Goal: Communication & Community: Answer question/provide support

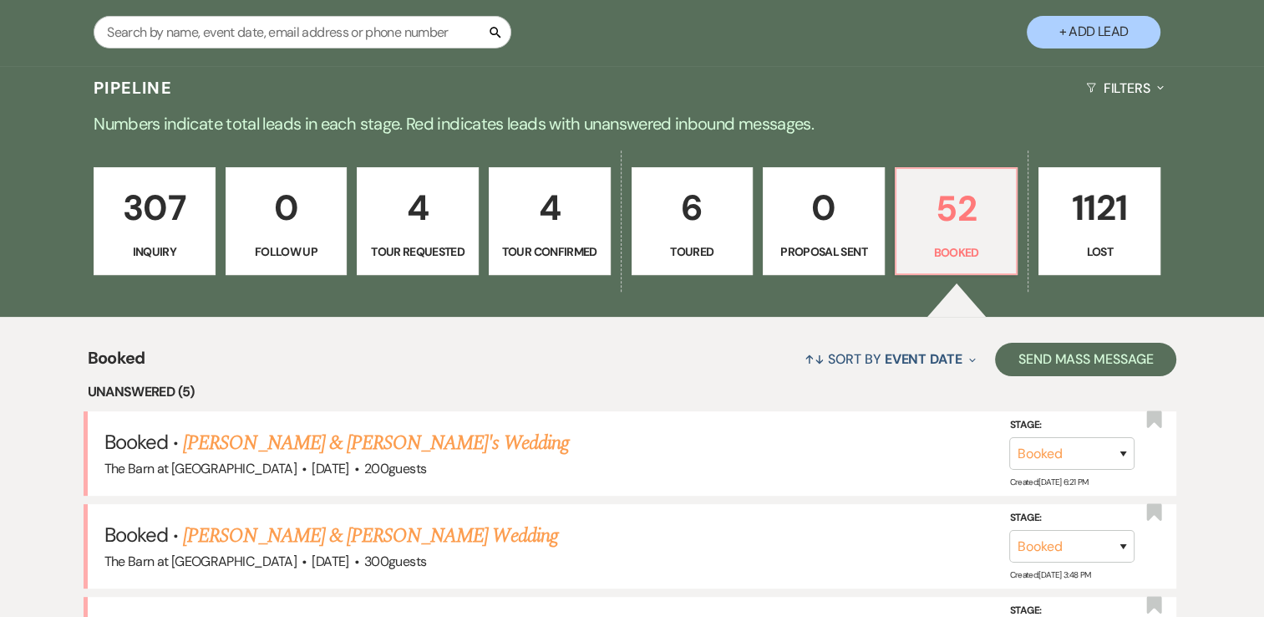
scroll to position [669, 0]
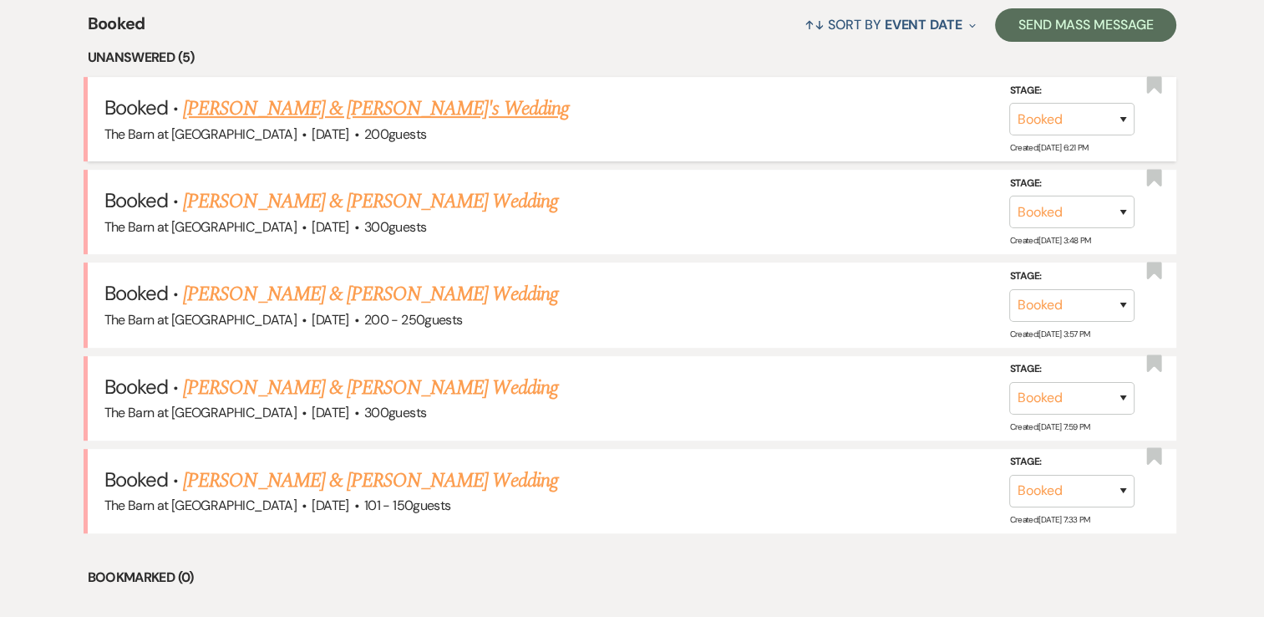
click at [327, 106] on link "[PERSON_NAME] & [PERSON_NAME]'s Wedding" at bounding box center [376, 109] width 386 height 30
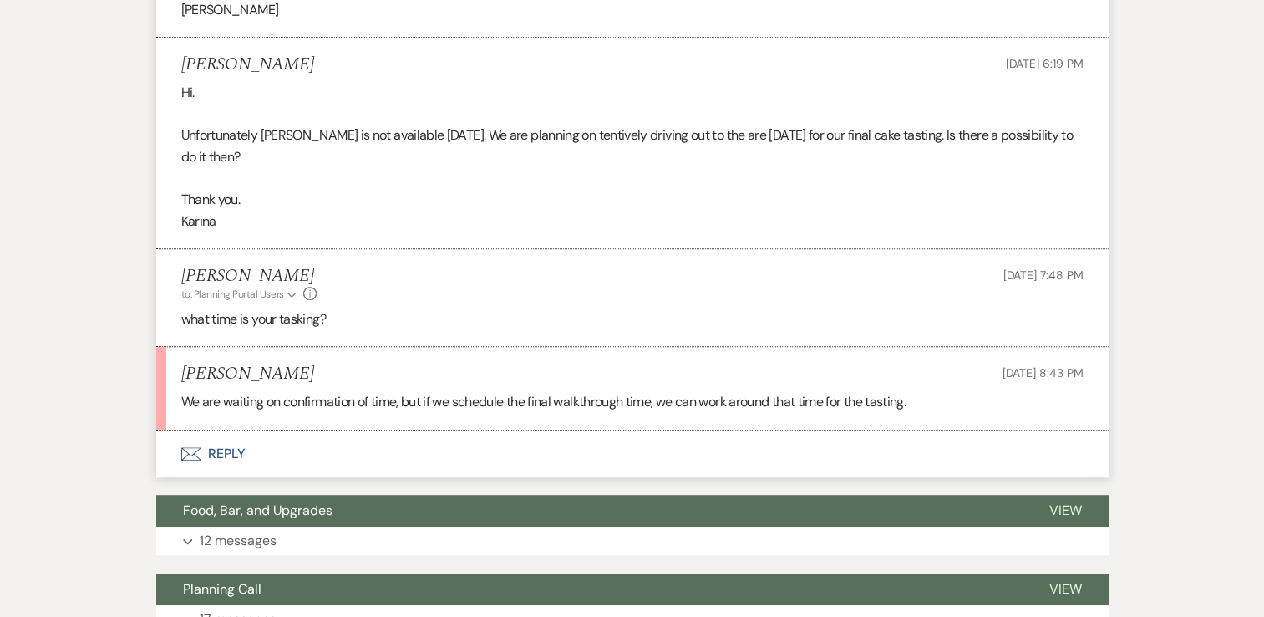
scroll to position [919, 0]
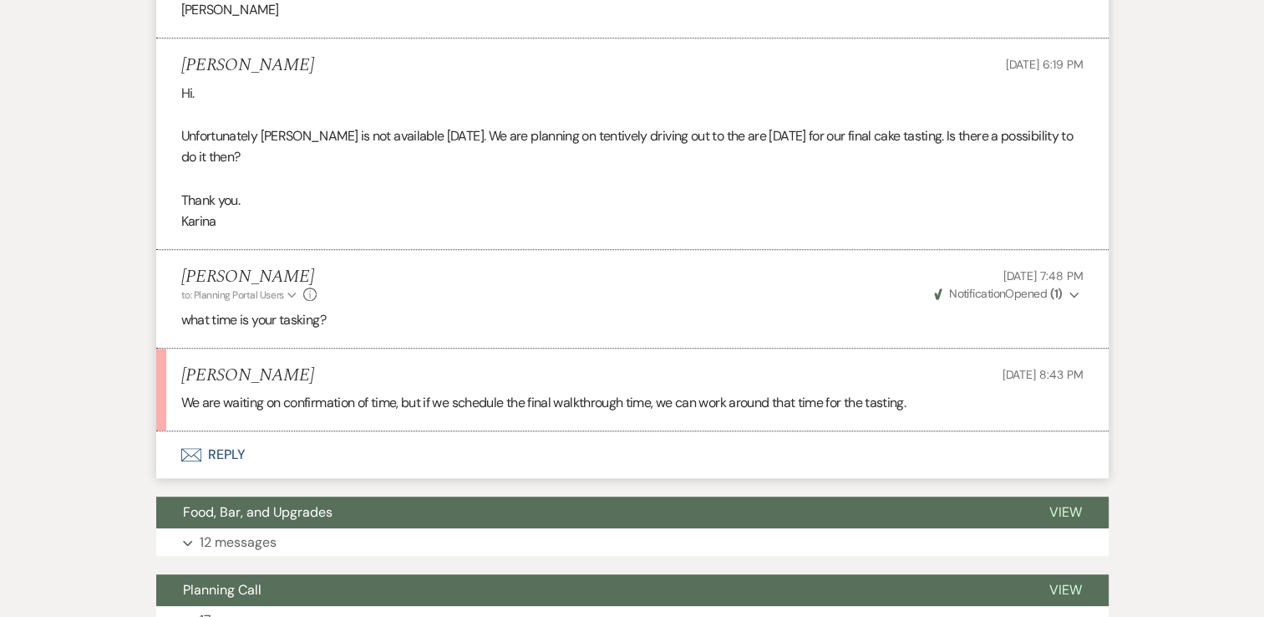
click at [223, 473] on button "Envelope Reply" at bounding box center [632, 454] width 953 height 47
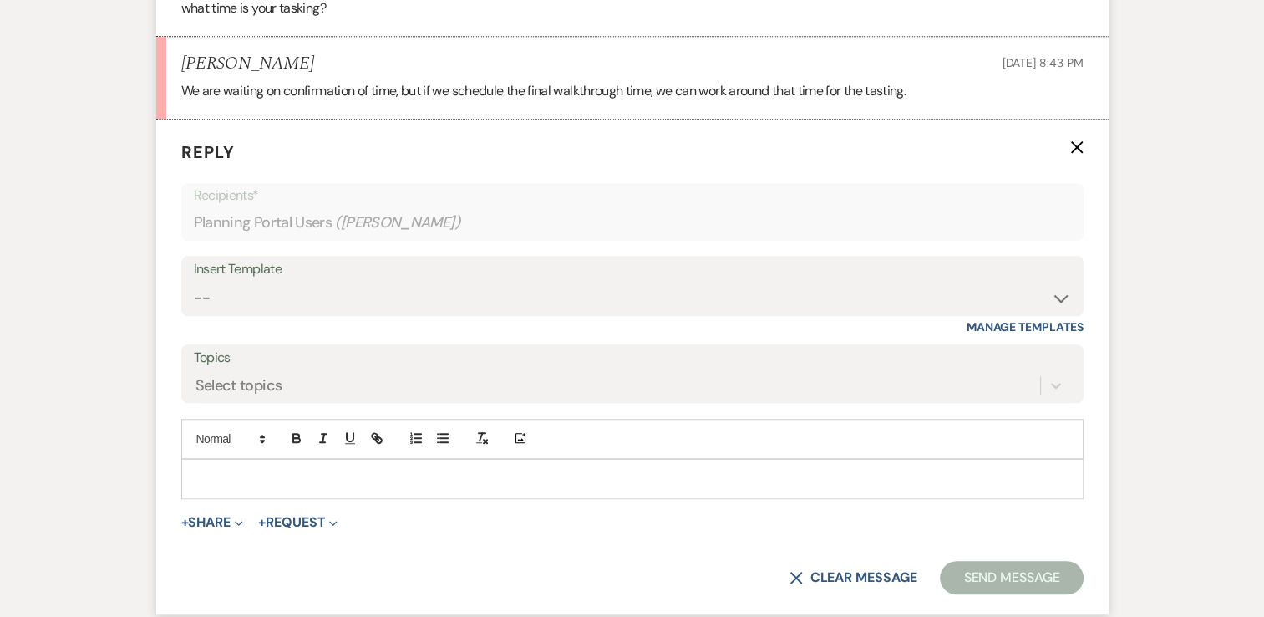
scroll to position [1234, 0]
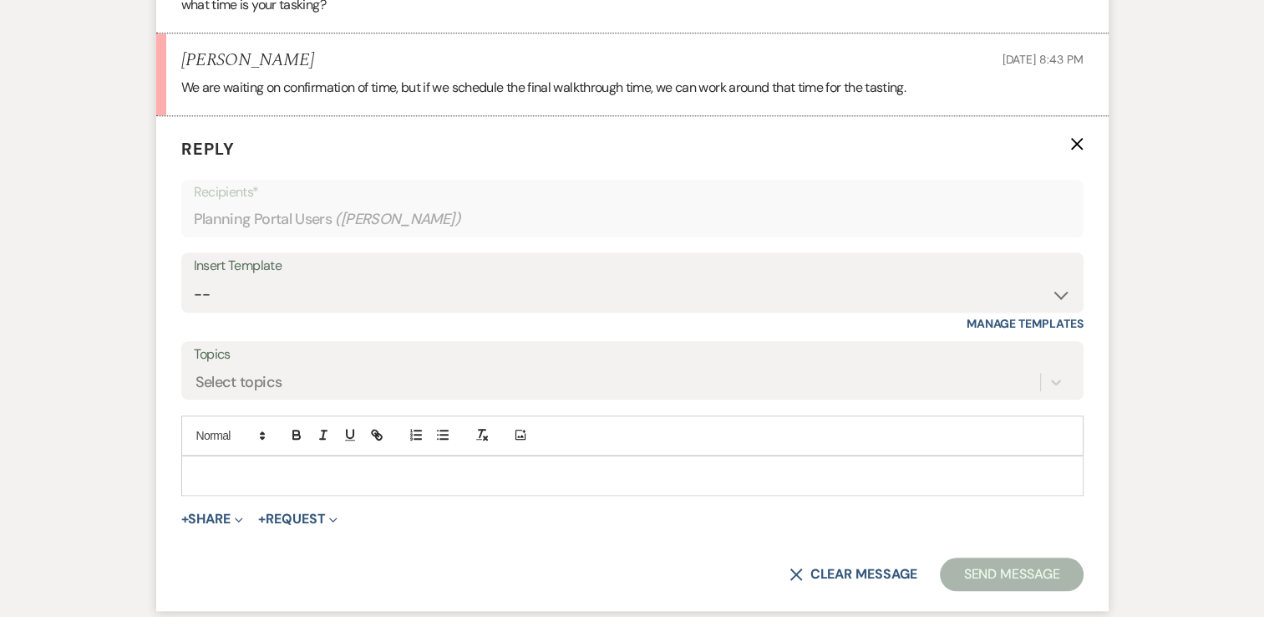
click at [210, 485] on p at bounding box center [633, 475] width 876 height 18
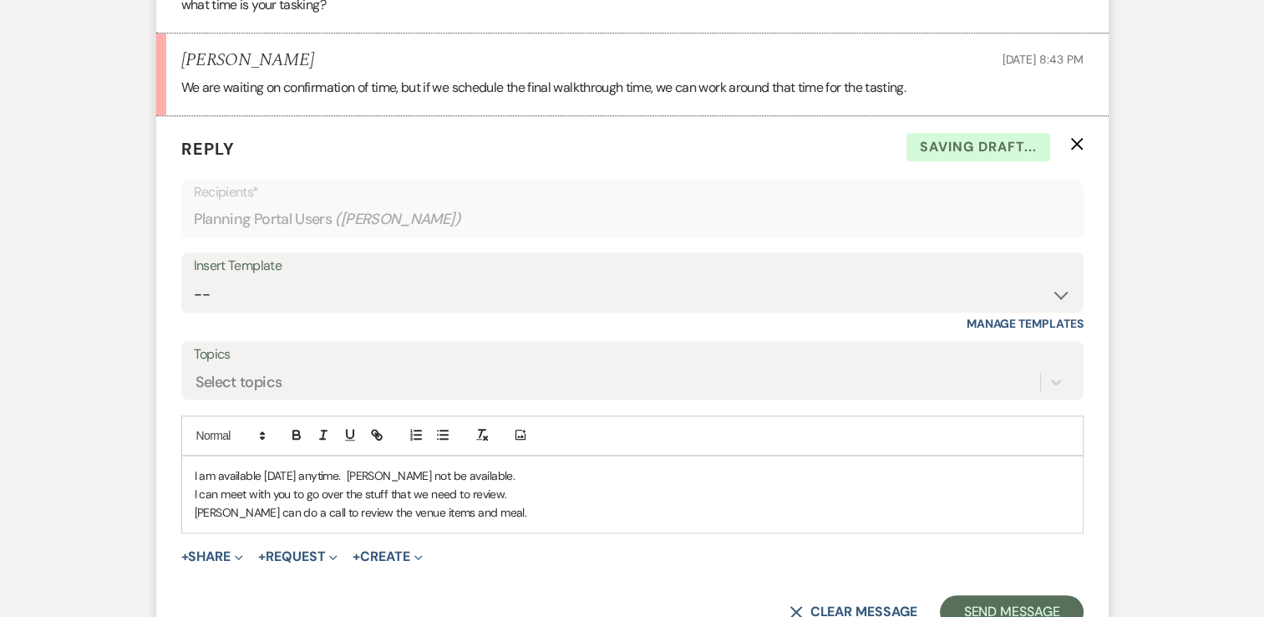
click at [476, 485] on p "I am available [DATE] anytime. [PERSON_NAME] not be available." at bounding box center [633, 475] width 876 height 18
click at [365, 503] on p "I can meet with you to go over the stuff that we need to review." at bounding box center [633, 494] width 876 height 18
click at [565, 503] on p "I can meet with you to go over the coordination stuff we need to review." at bounding box center [633, 494] width 876 height 18
click at [461, 521] on p "[PERSON_NAME] can do a call to review the venue items and meal." at bounding box center [633, 512] width 876 height 18
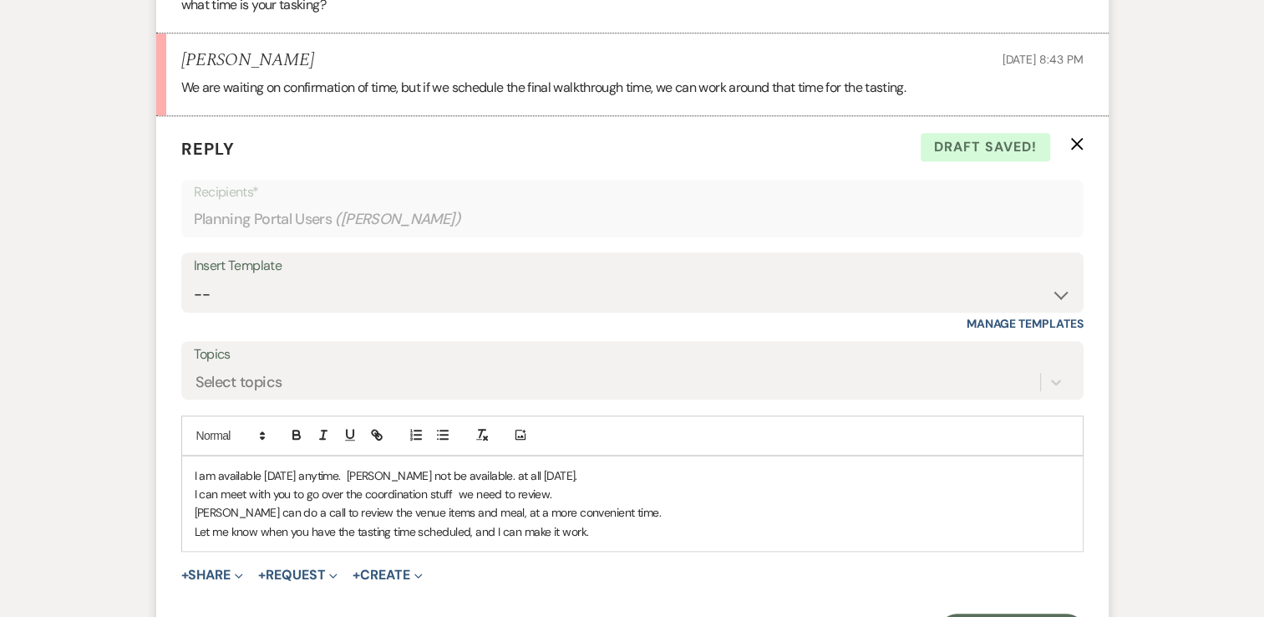
click at [503, 541] on p "Let me know when you have the tasting time scheduled, and I can make it work." at bounding box center [633, 531] width 876 height 18
click at [588, 541] on p "Let me know when you have the tasting time scheduled, and I will make it work." at bounding box center [633, 531] width 876 height 18
click at [562, 503] on p "I can meet with you to go over the coordination stuff we need to review." at bounding box center [633, 494] width 876 height 18
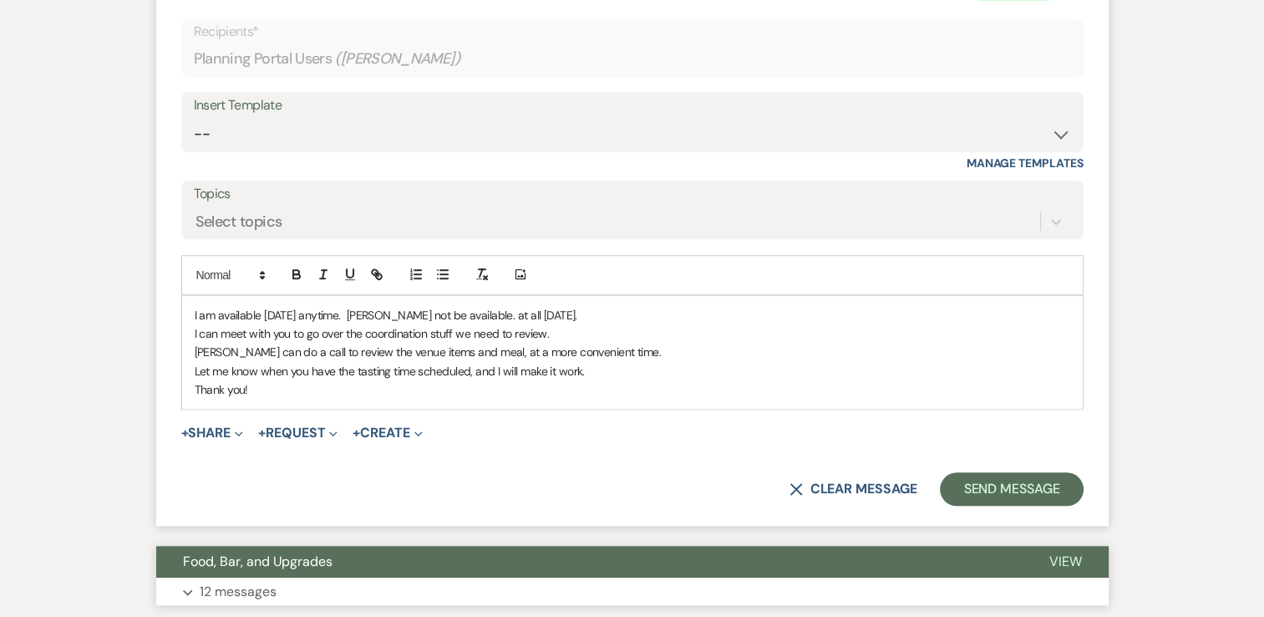
scroll to position [1401, 0]
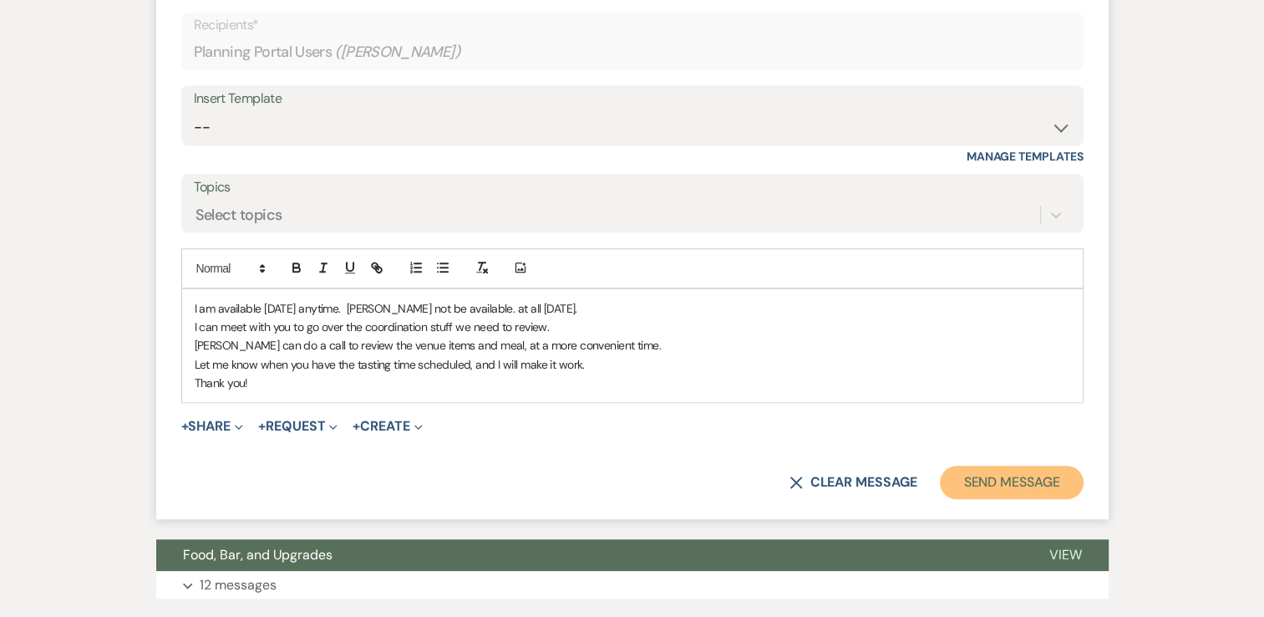
click at [1013, 496] on button "Send Message" at bounding box center [1011, 481] width 143 height 33
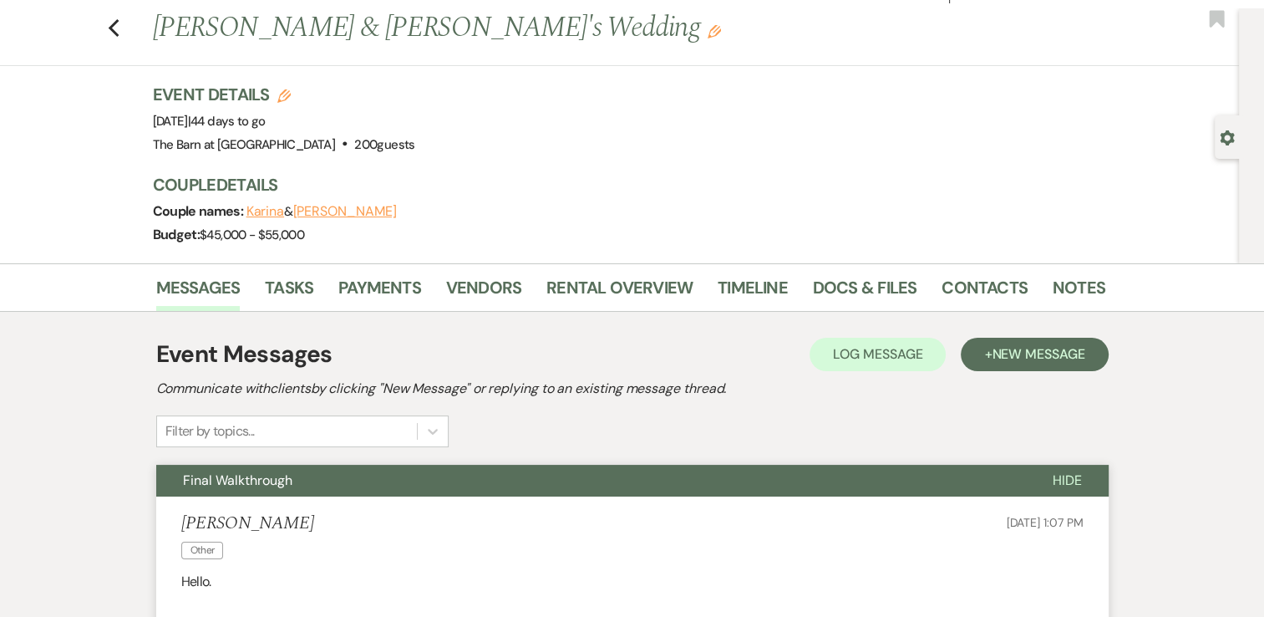
scroll to position [0, 0]
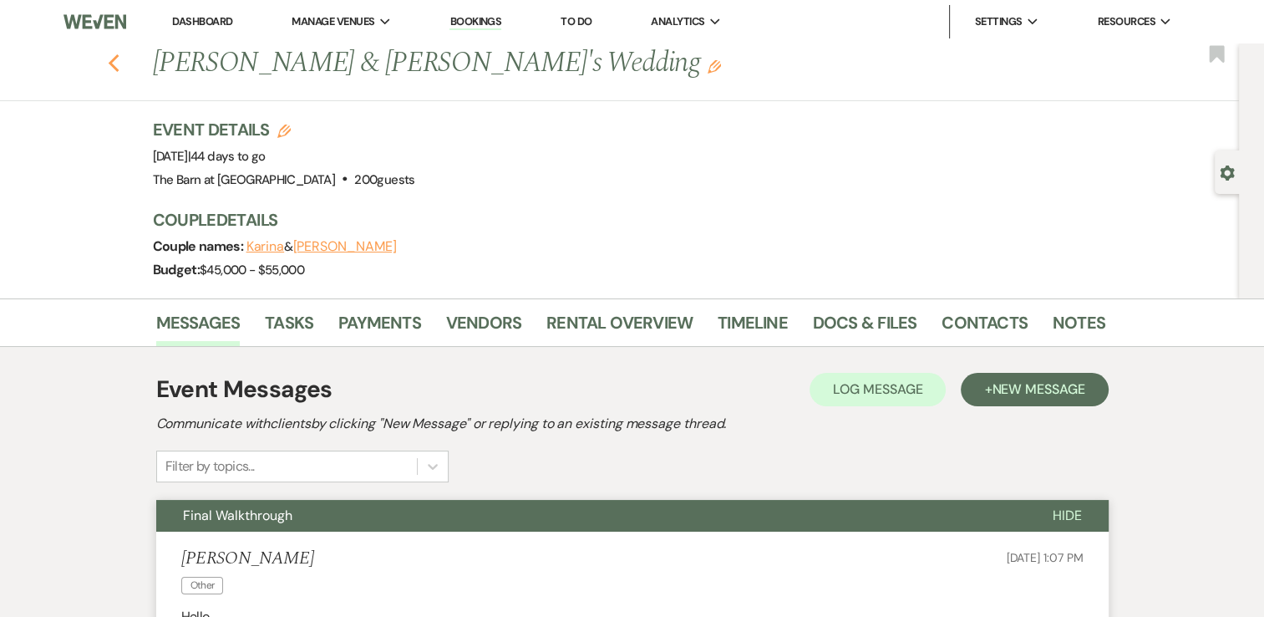
click at [120, 66] on icon "Previous" at bounding box center [114, 63] width 13 height 20
